Goal: Transaction & Acquisition: Purchase product/service

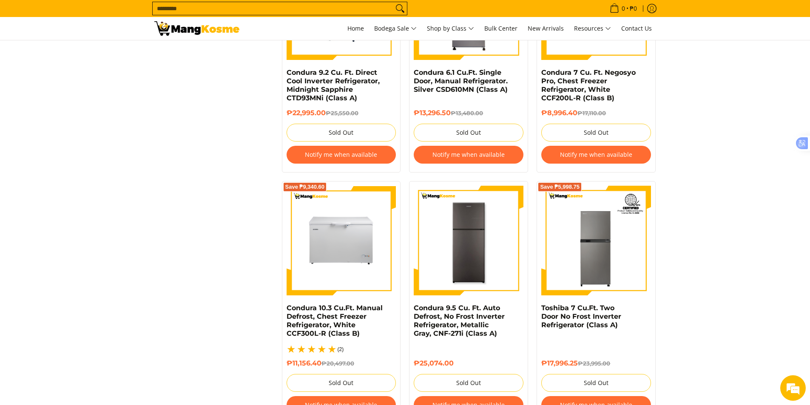
scroll to position [1914, 0]
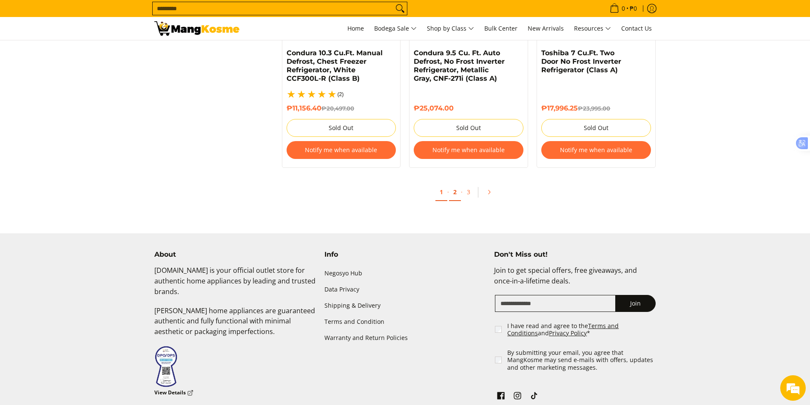
click at [454, 184] on link "2" at bounding box center [455, 192] width 12 height 17
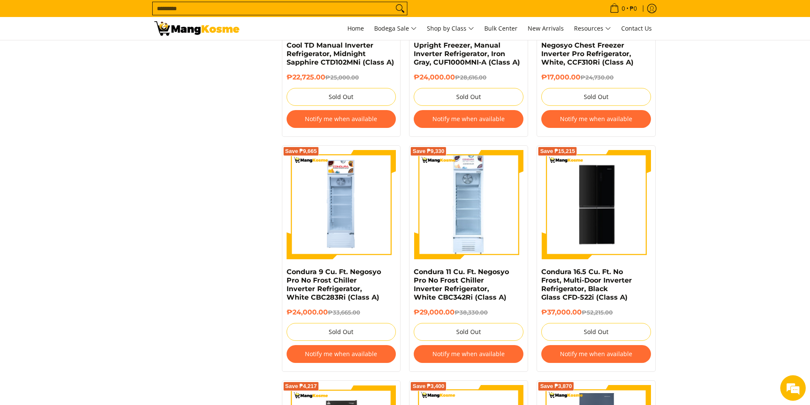
scroll to position [1211, 0]
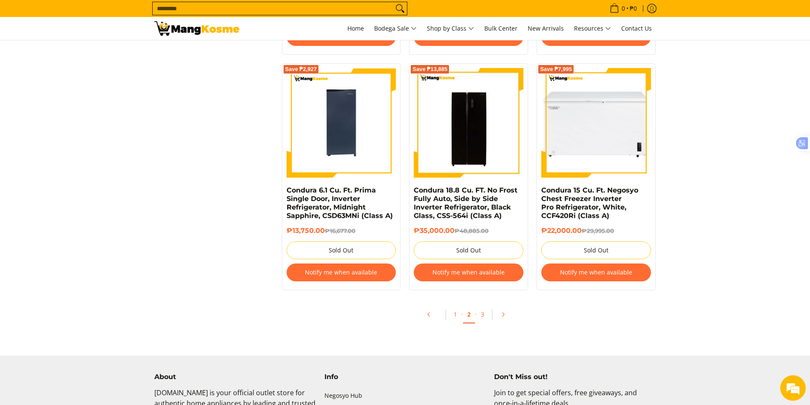
scroll to position [1892, 0]
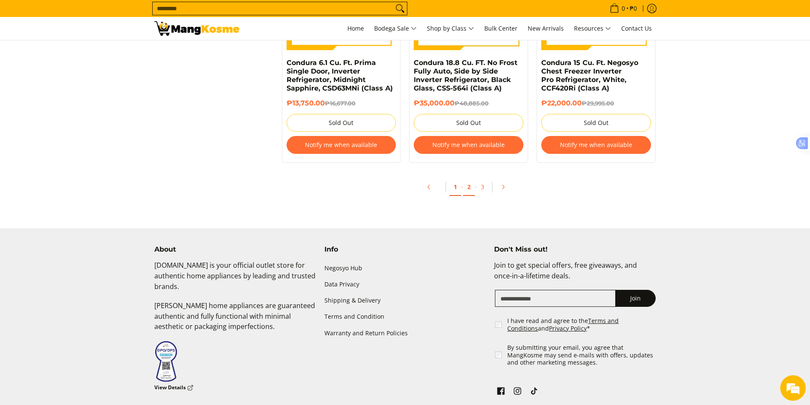
click at [455, 188] on link "1" at bounding box center [456, 187] width 12 height 17
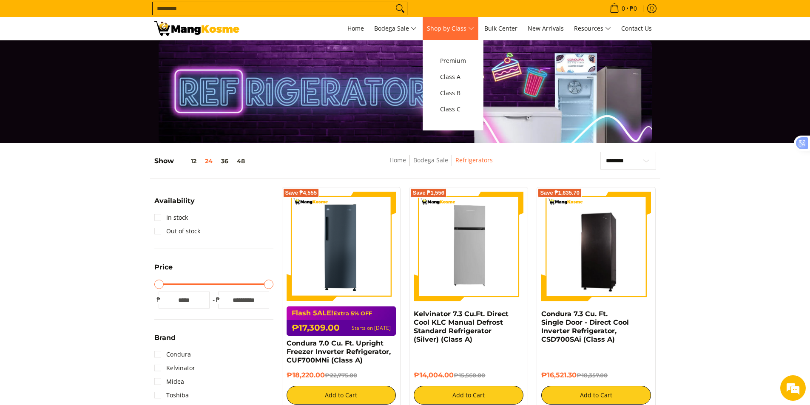
click at [462, 24] on span "Shop by Class" at bounding box center [450, 28] width 47 height 11
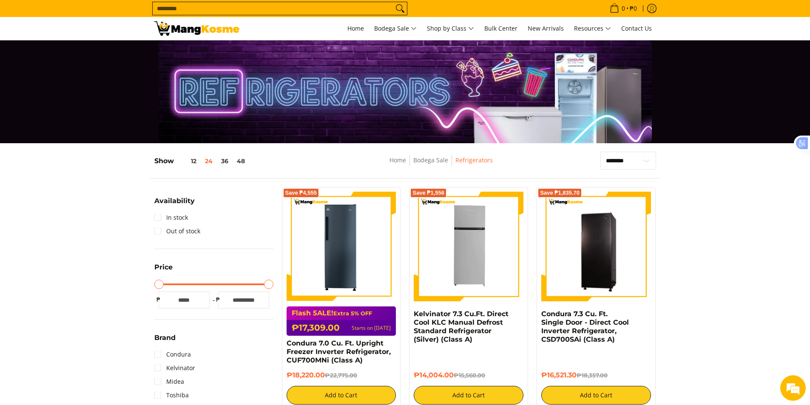
click at [290, 3] on input "Search..." at bounding box center [273, 8] width 241 height 13
type input "**"
